Goal: Information Seeking & Learning: Learn about a topic

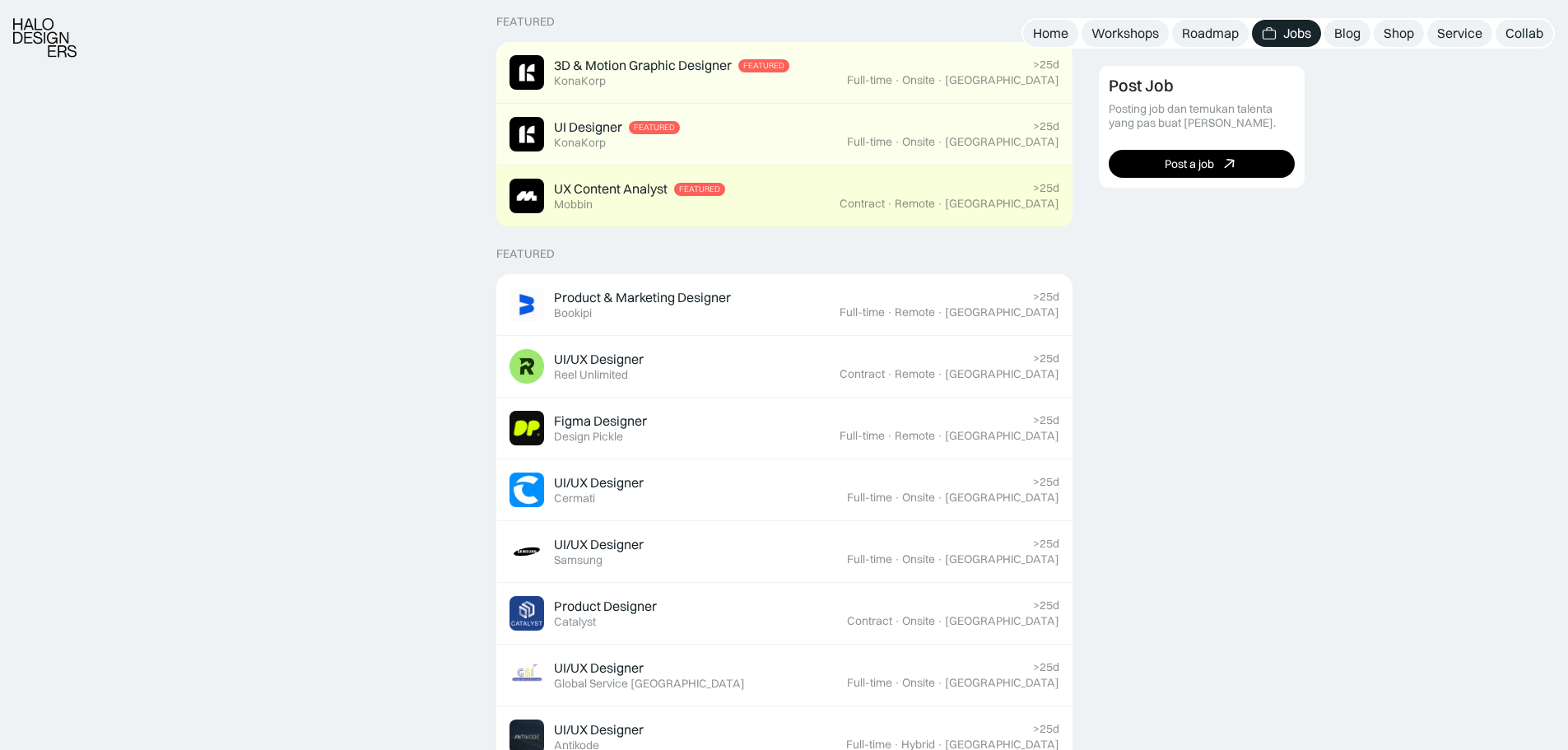
scroll to position [432, 0]
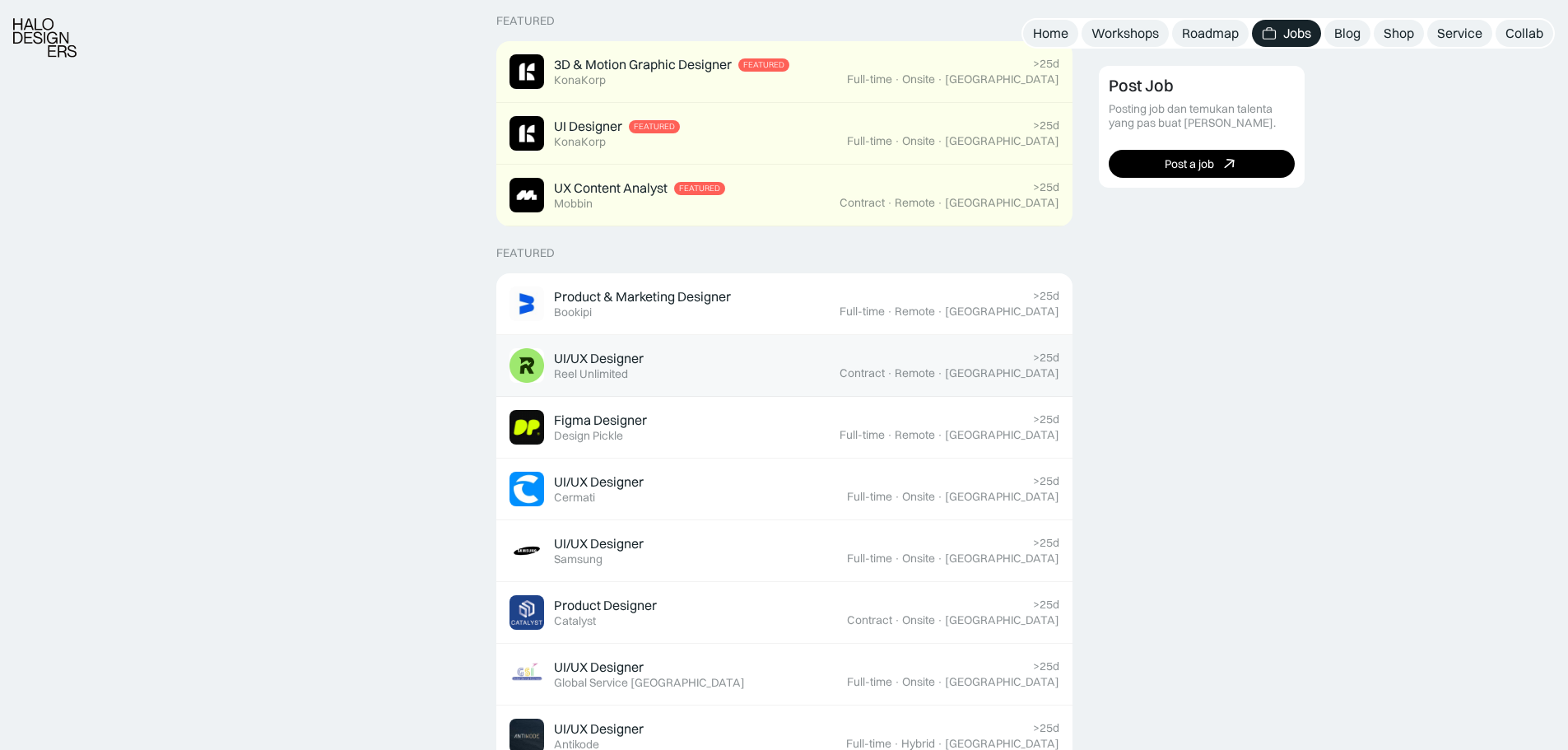
click at [839, 378] on div "UI/UX Designer Featured Reel Unlimited" at bounding box center [674, 365] width 330 height 35
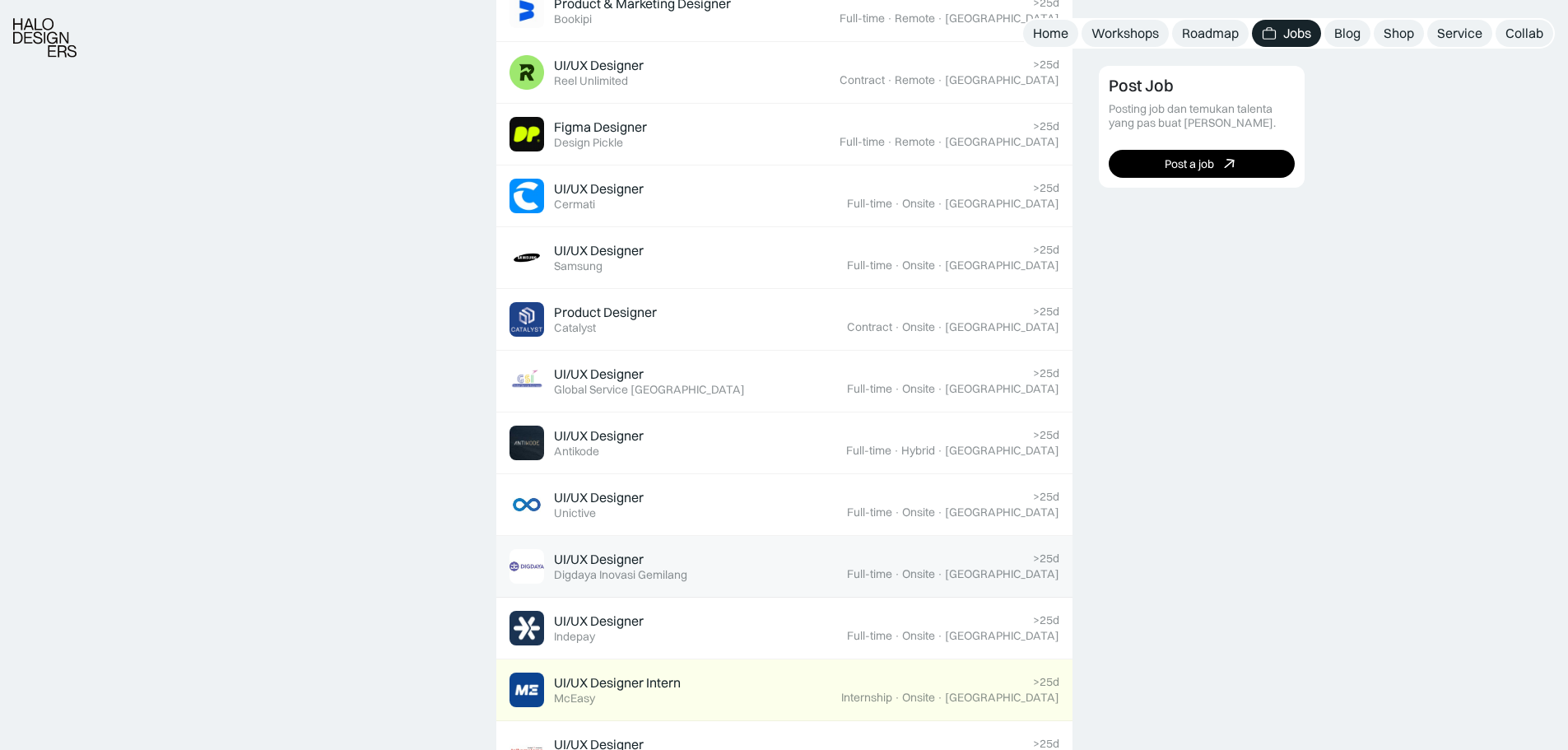
scroll to position [726, 0]
click at [755, 571] on div "UI/UX Designer Featured Digdaya Inovasi Gemilang" at bounding box center [678, 565] width 338 height 35
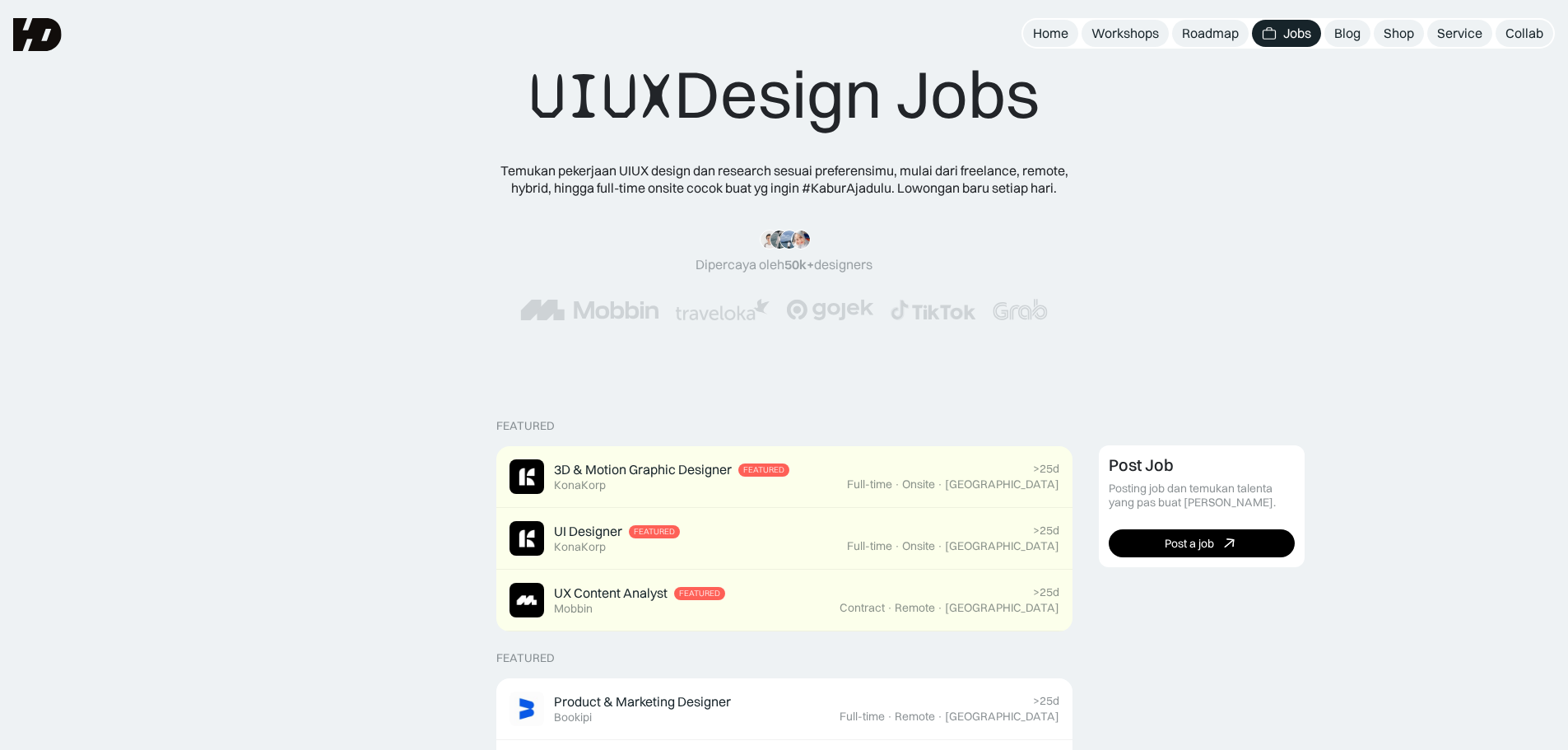
scroll to position [0, 0]
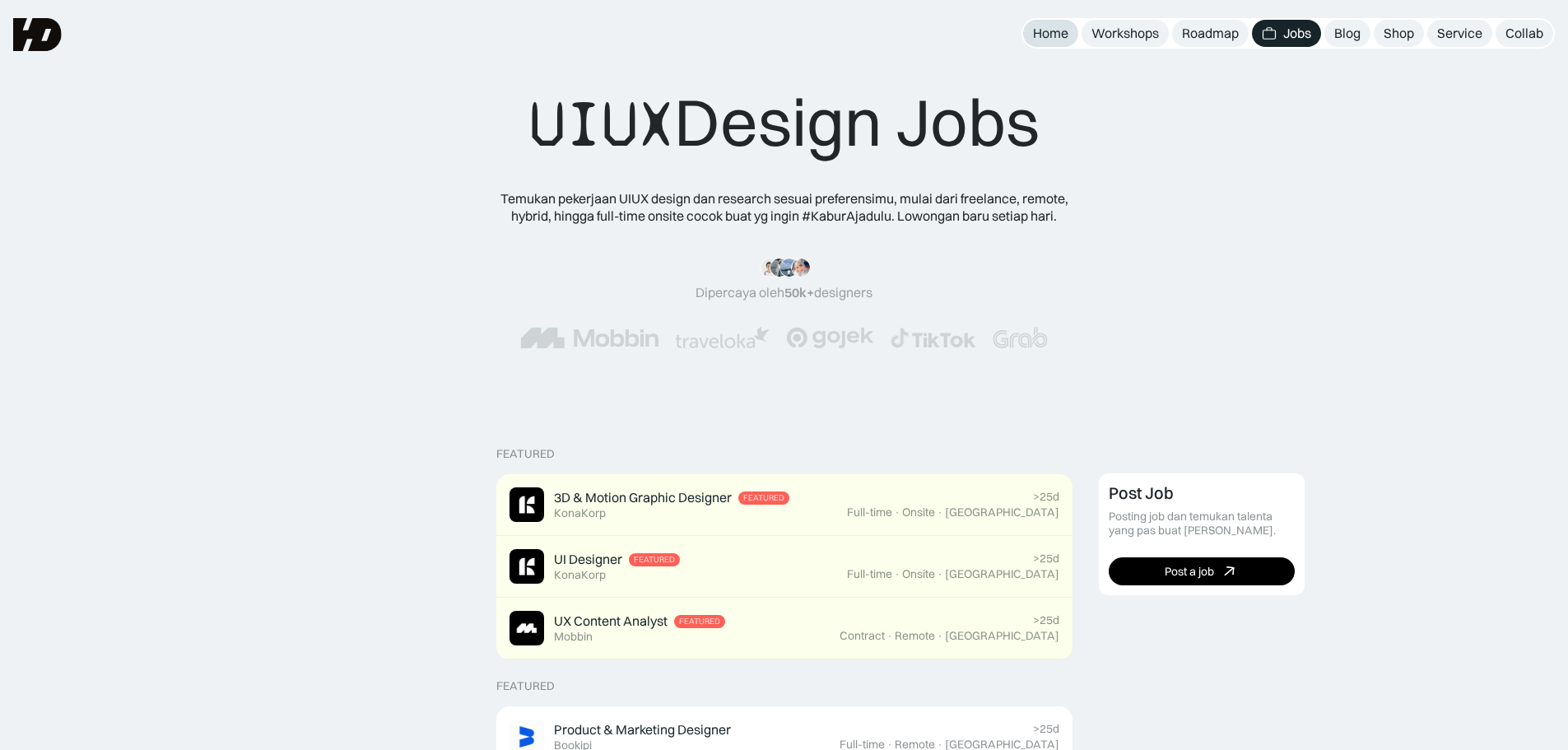
click at [1048, 27] on div "Home" at bounding box center [1051, 33] width 36 height 17
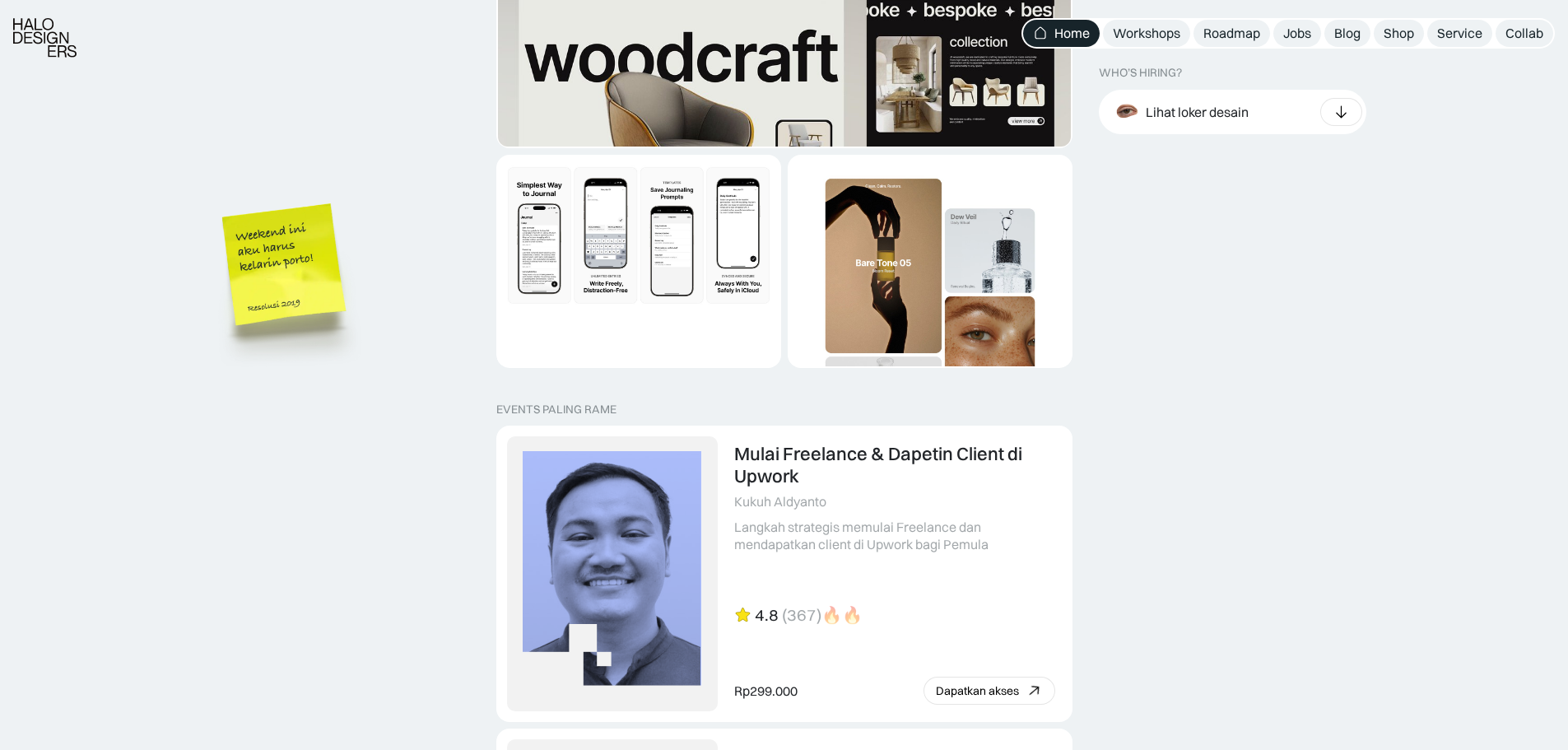
scroll to position [3142, 0]
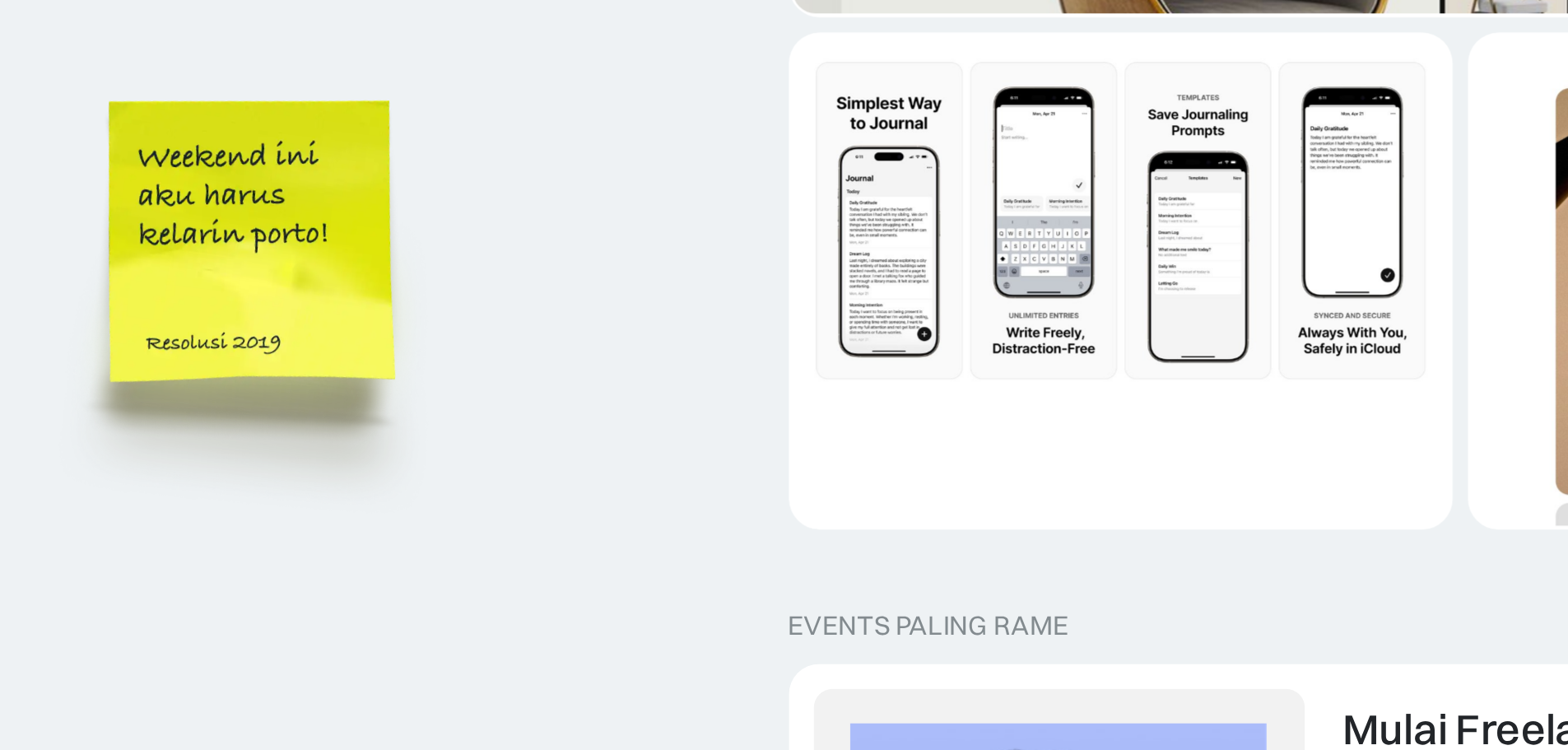
click at [295, 227] on img at bounding box center [268, 263] width 187 height 203
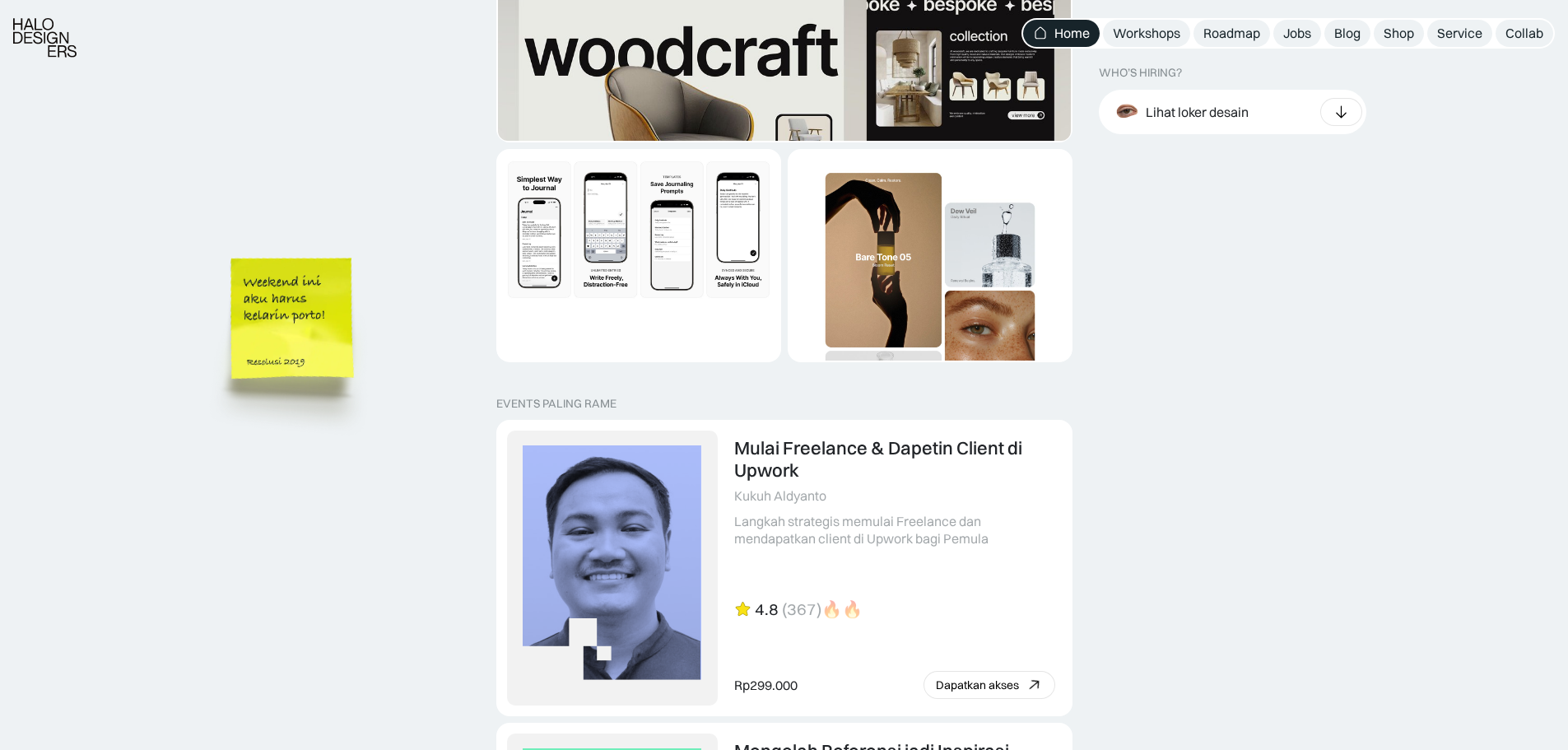
click at [325, 413] on img at bounding box center [295, 343] width 187 height 203
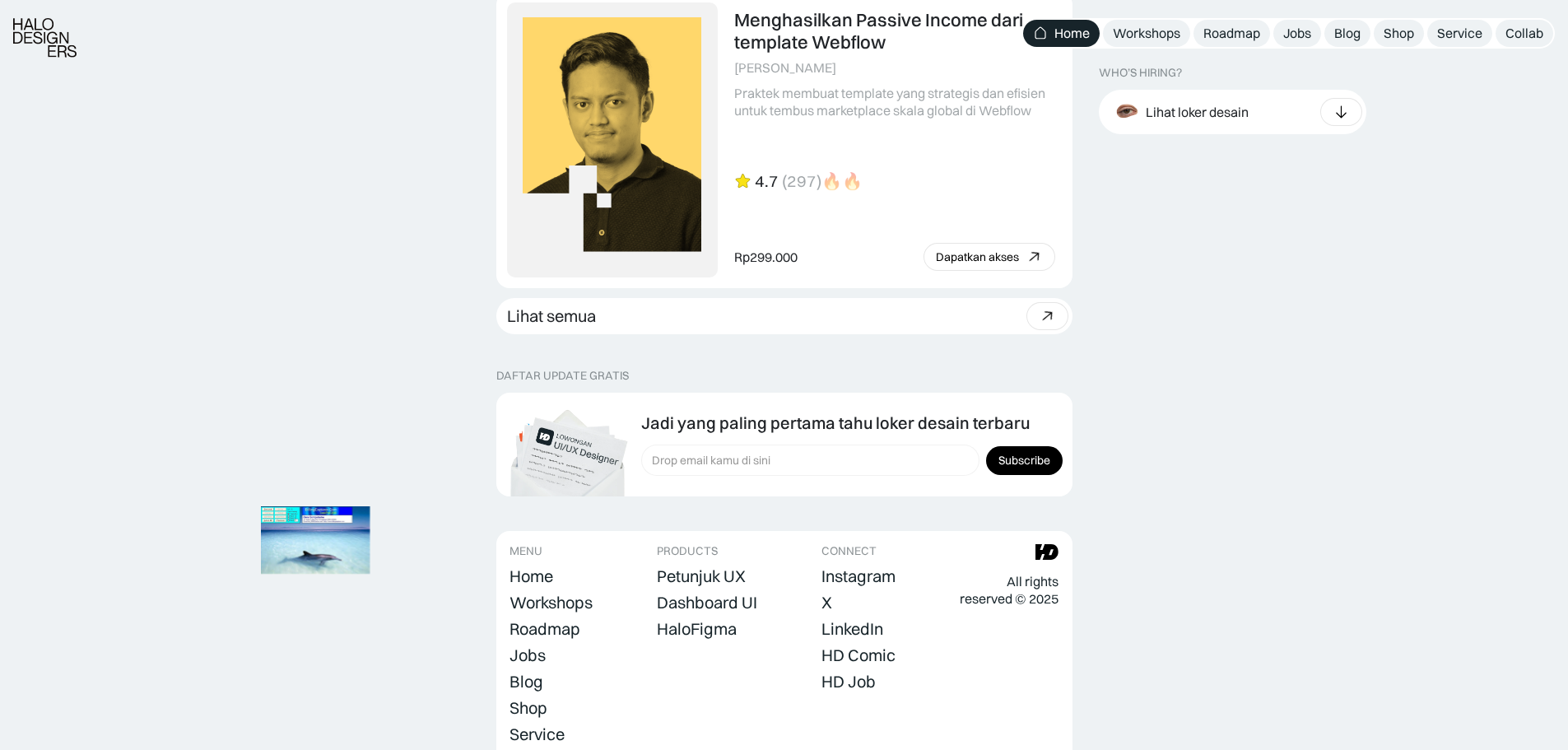
scroll to position [4581, 0]
